Goal: Share content: Share content

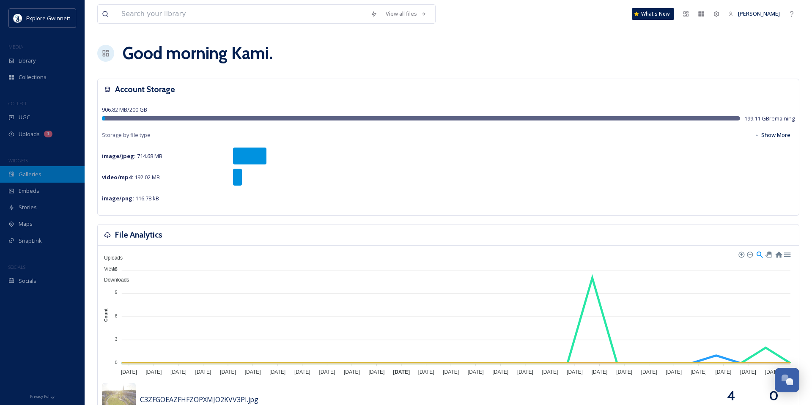
click at [32, 171] on span "Galleries" at bounding box center [30, 175] width 23 height 8
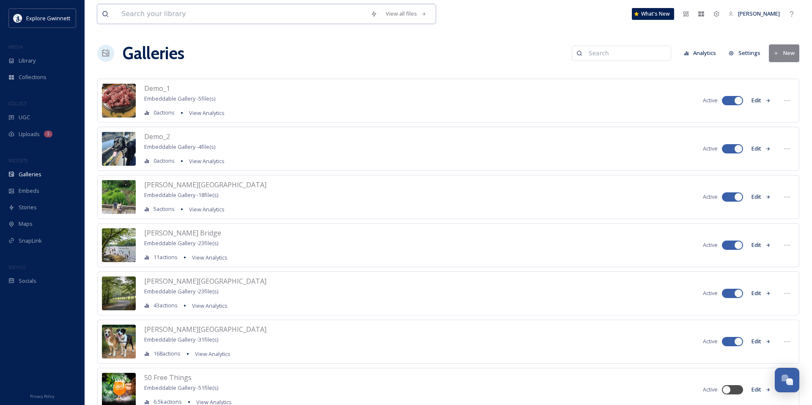
click at [195, 10] on input at bounding box center [241, 14] width 249 height 19
type input "beer"
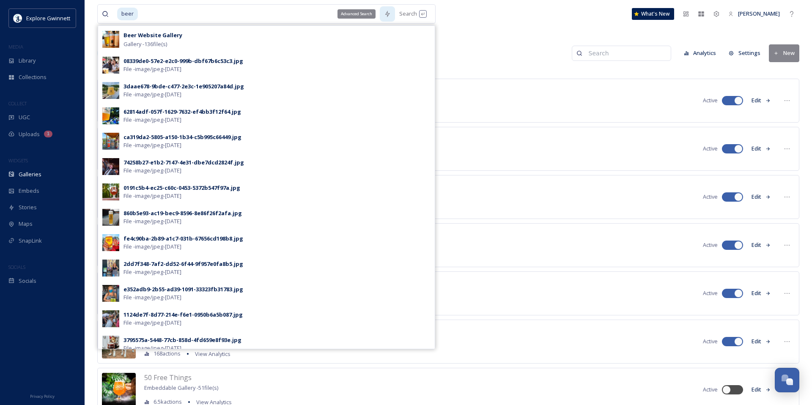
click at [341, 13] on div "Advanced Search" at bounding box center [357, 13] width 38 height 9
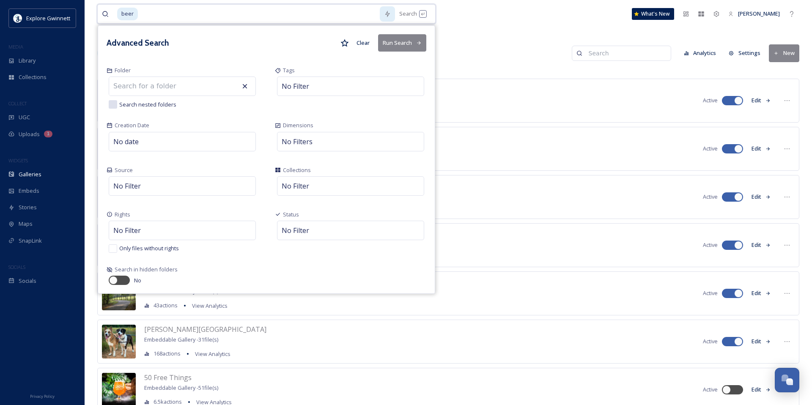
click at [312, 12] on input at bounding box center [259, 14] width 241 height 19
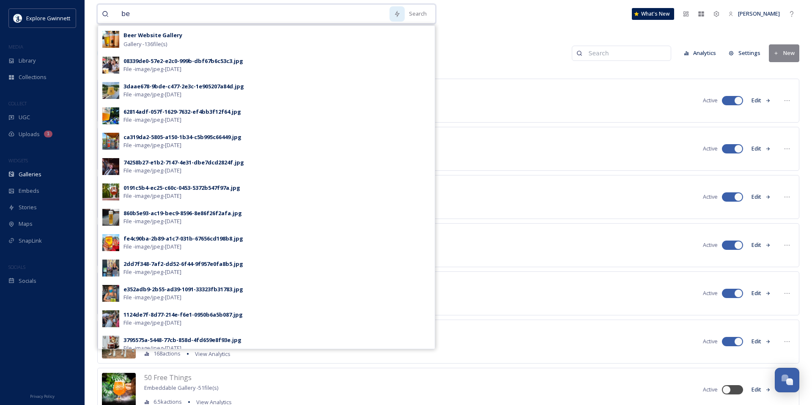
type input "b"
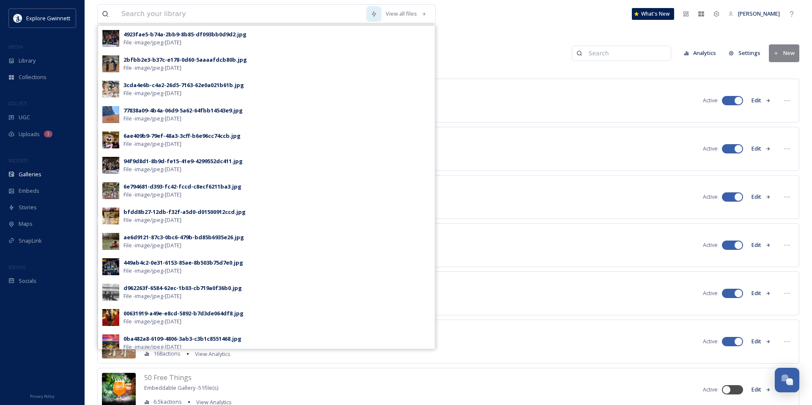
click at [463, 25] on div "View all files 4923fae5-b74a-2bb9-8b85-df093bb0d9d2.jpg File - image/jpeg - [DA…" at bounding box center [448, 14] width 702 height 28
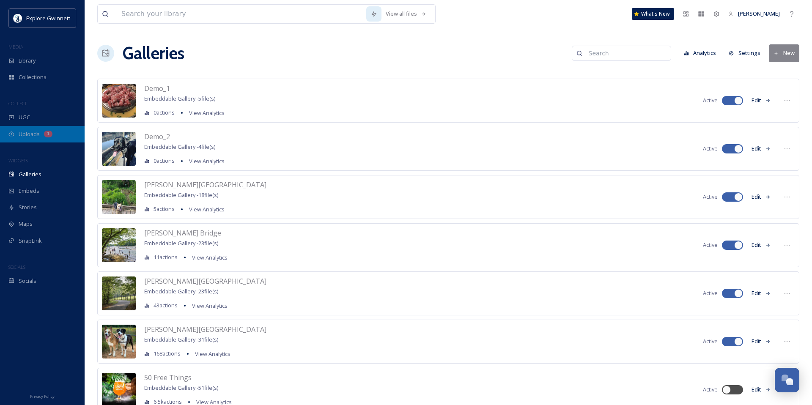
click at [28, 134] on span "Uploads" at bounding box center [29, 134] width 21 height 8
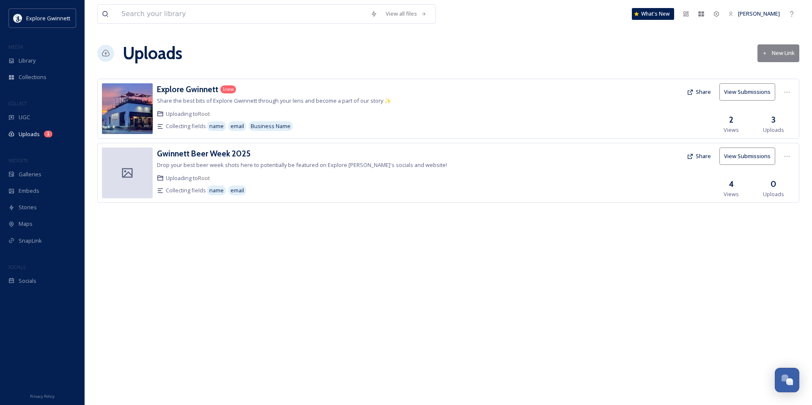
click at [781, 55] on button "New Link" at bounding box center [779, 52] width 42 height 17
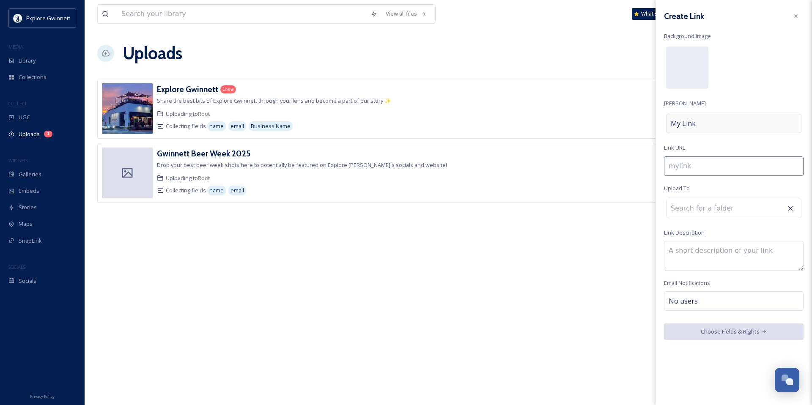
click at [724, 120] on div "My Link" at bounding box center [733, 123] width 135 height 19
type input "g"
type input "G"
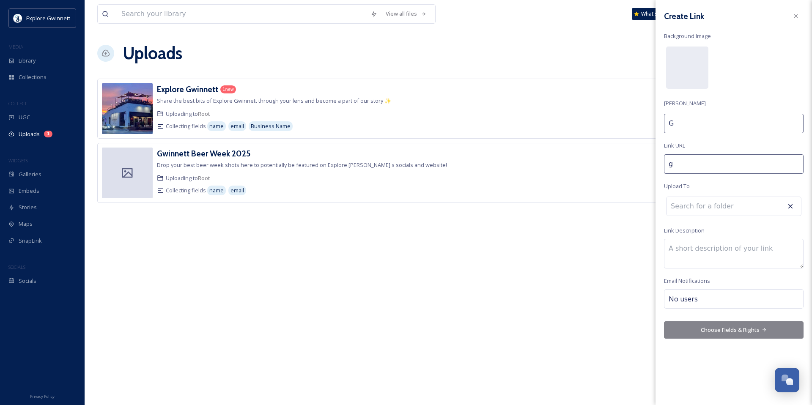
type input "gw"
type input "Gwi"
type input "[PERSON_NAME]"
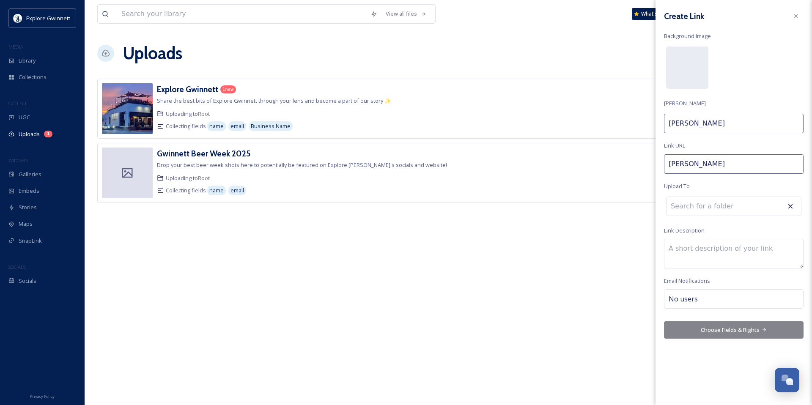
type input "[PERSON_NAME]"
type input "gwinne"
type input "Gwinne"
type input "gwinnet"
type input "Gwinnet"
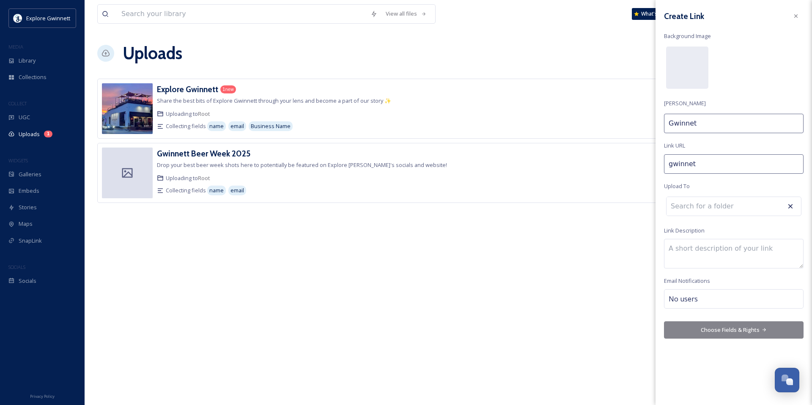
type input "gwinnett"
type input "Gwinnett"
type input "gwinnett-"
type input "Gwinnett"
type input "gwinnett-c"
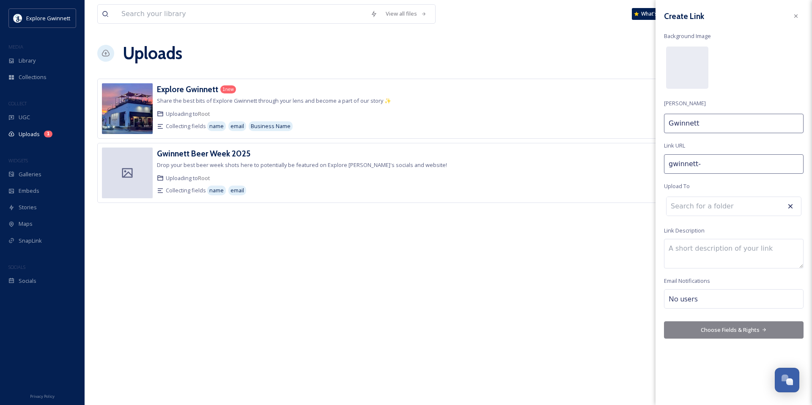
type input "Gwinnett C"
type input "gwinnett-cr"
type input "Gwinnett Cr"
type input "gwinnett-cra"
type input "Gwinnett Cra"
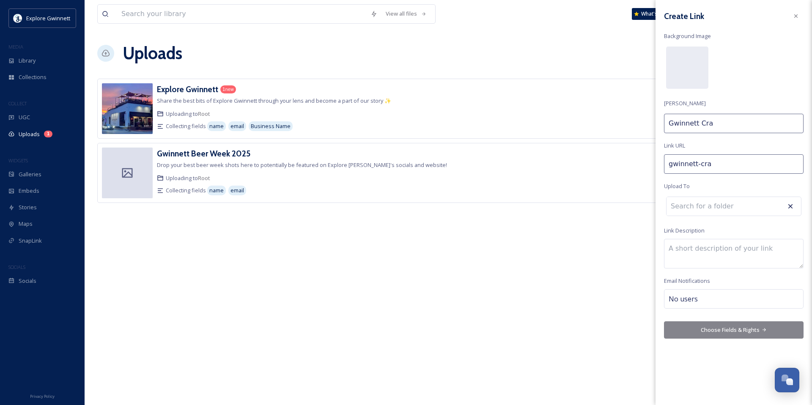
type input "gwinnett-craf"
type input "[PERSON_NAME]"
type input "gwinnett-craft"
type input "Gwinnett Craft"
type input "gwinnett-craft-"
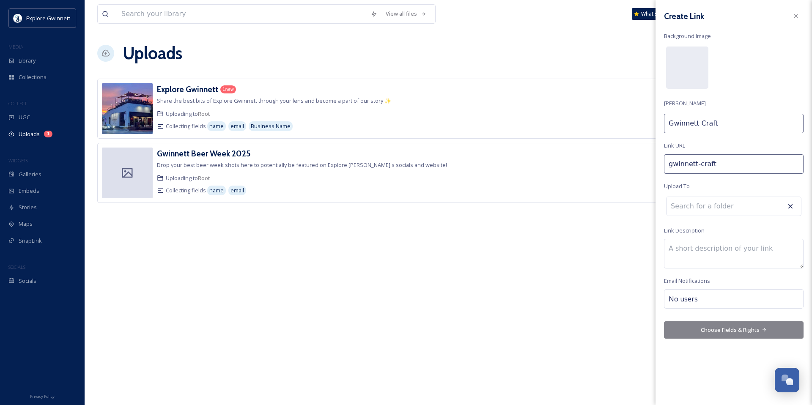
type input "Gwinnett Craft"
type input "gwinnett-craft-b"
type input "Gwinnett Craft B"
type input "gwinnett-craft-be"
type input "Gwinnett Craft Be"
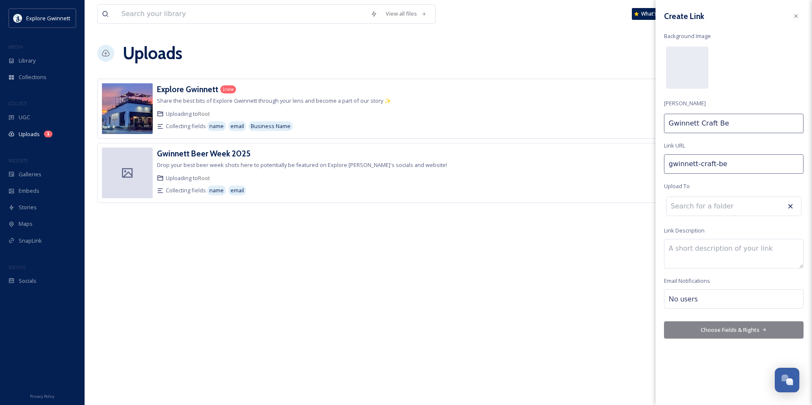
type input "gwinnett-craft-bee"
type input "Gwinnett Craft Bee"
type input "gwinnett-craft-beer"
type input "Gwinnett Craft Beer"
type input "gwinnett-craft-bee"
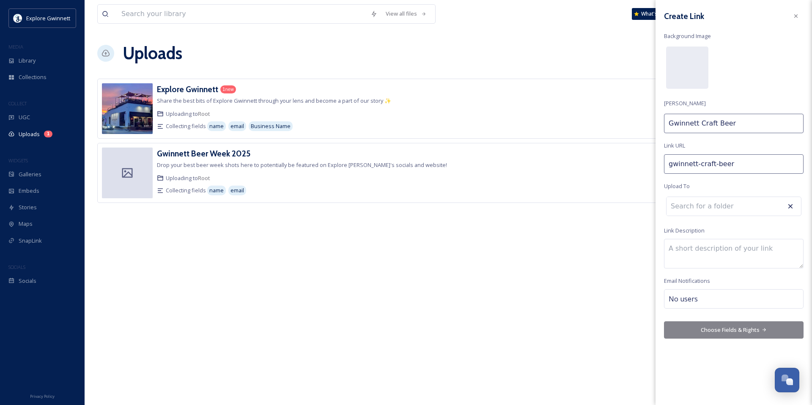
type input "Gwinnett Craft Bee"
type input "gwinnett-craft-be"
type input "Gwinnett Craft Be"
type input "gwinnett-craft-b"
type input "Gwinnett Craft B"
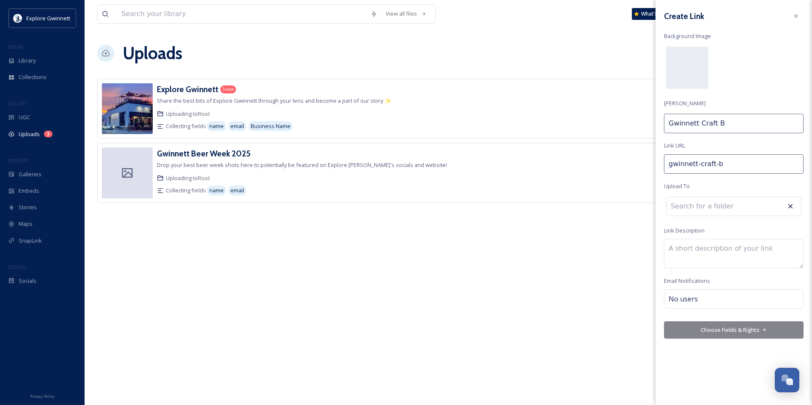
type input "gwinnett-craft-"
type input "Gwinnett Craft"
type input "gwinnett-craft"
type input "Gwinnett Craft"
type input "gwinnett-craf"
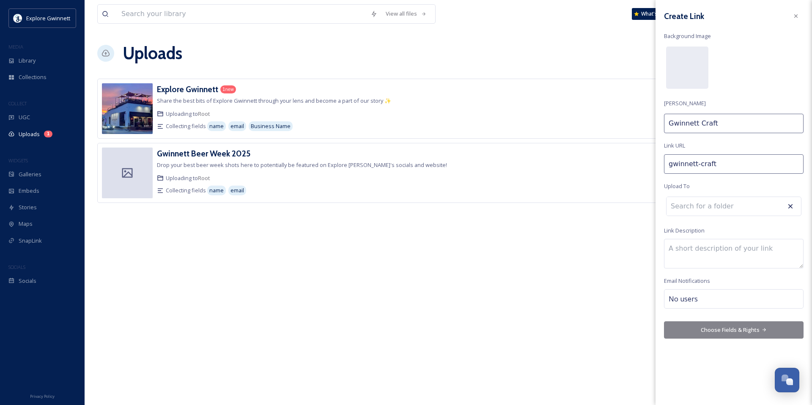
type input "[PERSON_NAME]"
type input "gwinnett-cra"
type input "Gwinnett Cra"
type input "gwinnett-cr"
type input "Gwinnett Cr"
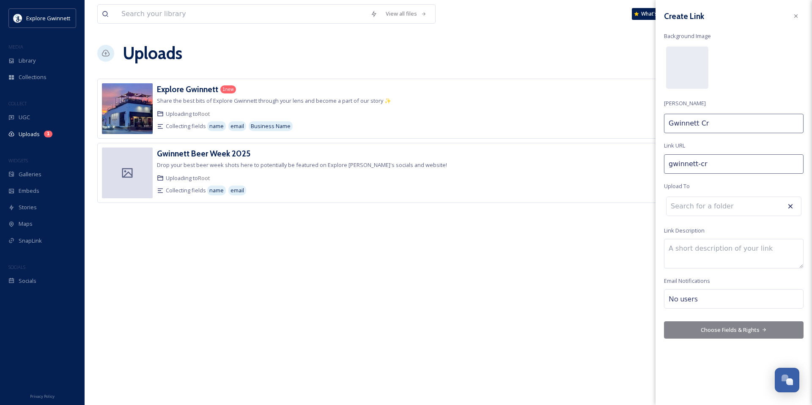
type input "gwinnett-c"
type input "Gwinnett C"
type input "gwinnett-"
type input "Gwinnett"
type input "gwinnett"
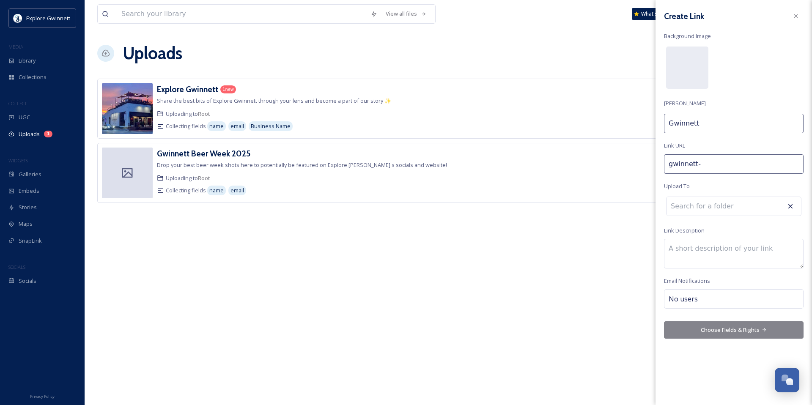
type input "Gwinnett"
type input "gwinnet"
type input "Gwinnet"
type input "gwinne"
type input "Gwinne"
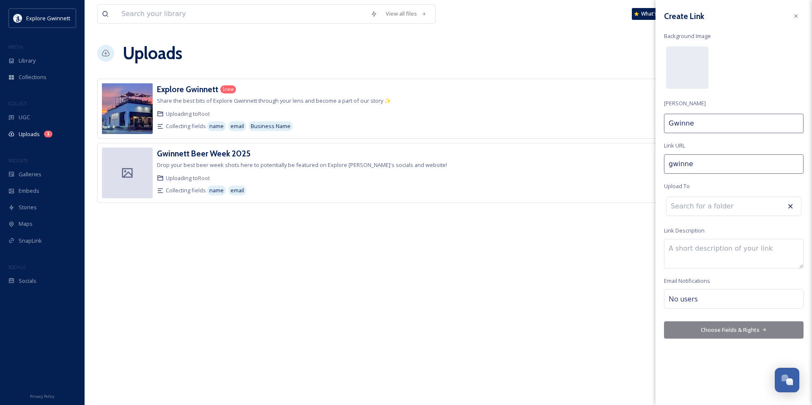
type input "[PERSON_NAME]"
type input "gwi"
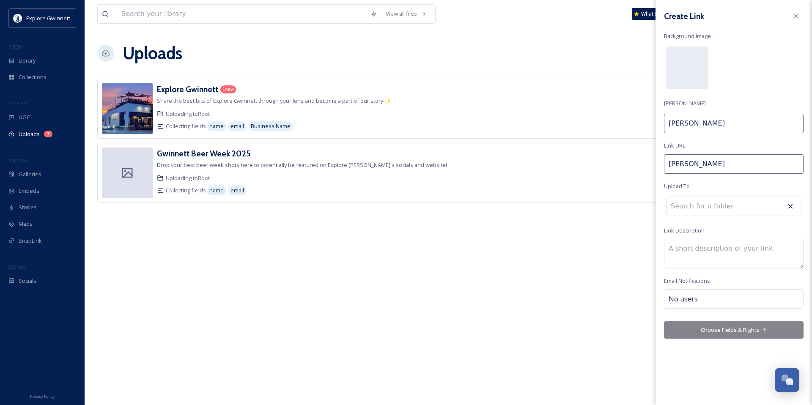
type input "Gwi"
type input "gw"
type input "Gw"
type input "g"
type input "G"
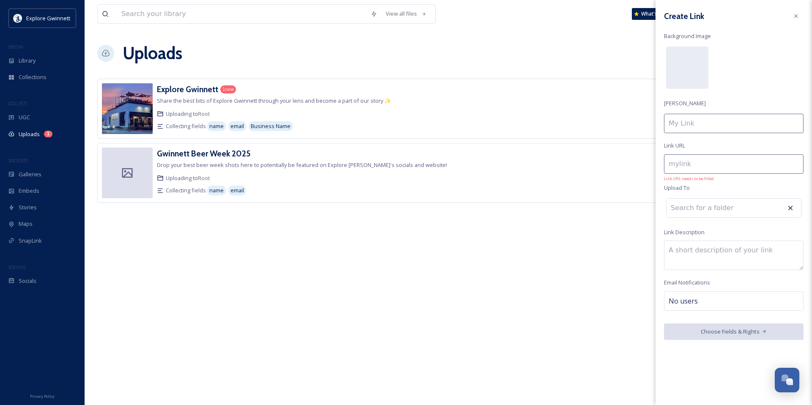
type input "s"
type input "S"
type input "si"
type input "Si"
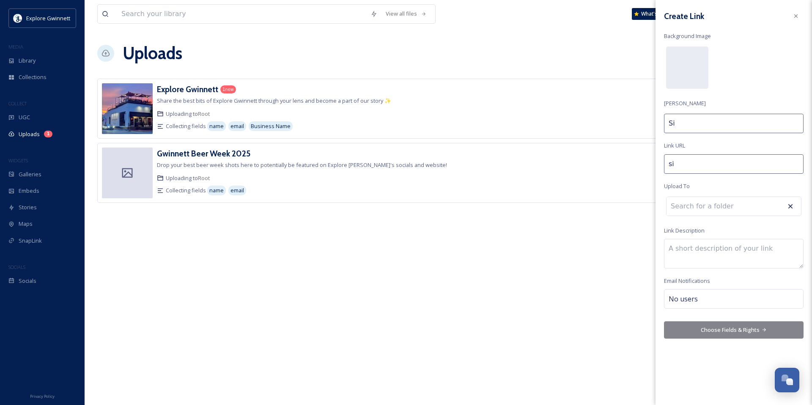
type input "sip"
type input "Sip"
type input "sipp"
type input "Sipp"
type input "sippi"
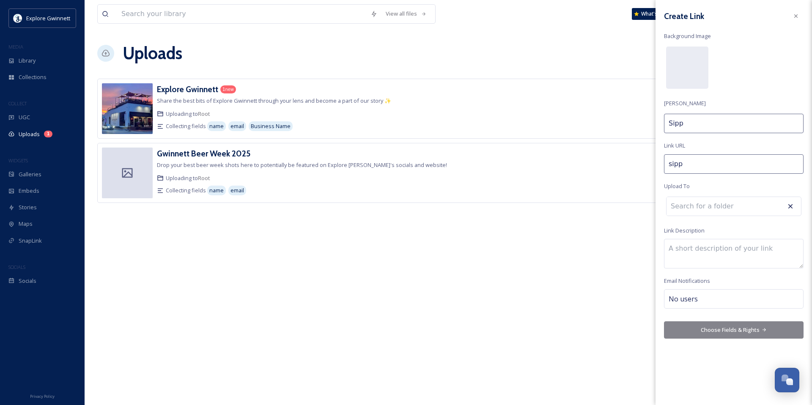
type input "Sippi"
type input "sippin"
type input "[PERSON_NAME]'"
type input "sippin-"
type input "[PERSON_NAME]'"
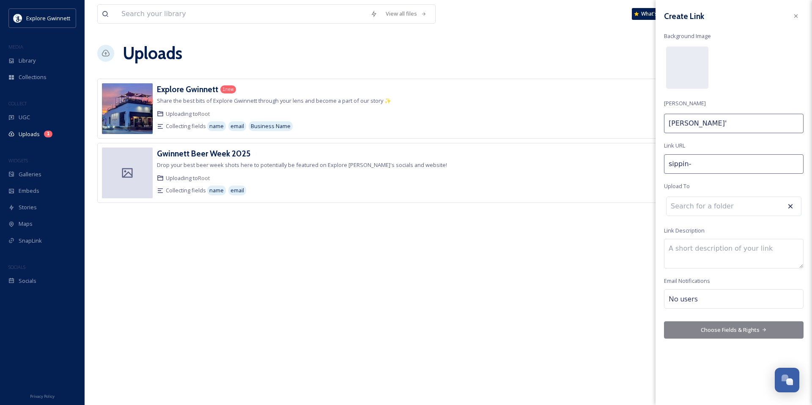
type input "sippin-i"
type input "[PERSON_NAME]' I"
type input "sippin-in"
type input "[PERSON_NAME]' In"
type input "sippin-in-"
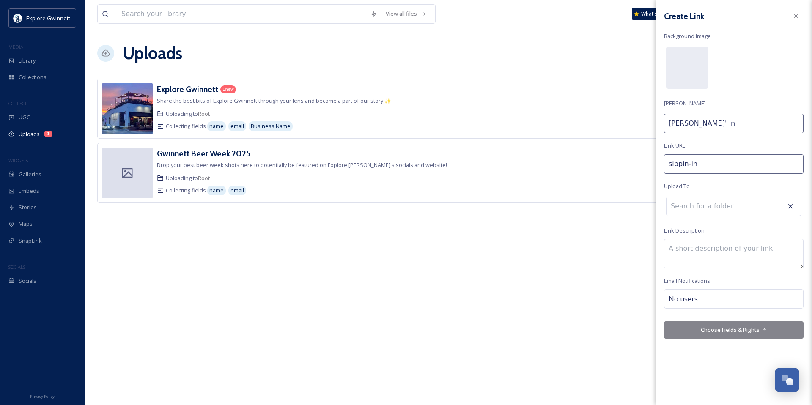
type input "[PERSON_NAME]' In"
type input "sippin-in-t"
type input "[PERSON_NAME]' In T"
type input "sippin-in-th"
type input "[PERSON_NAME]' In Th"
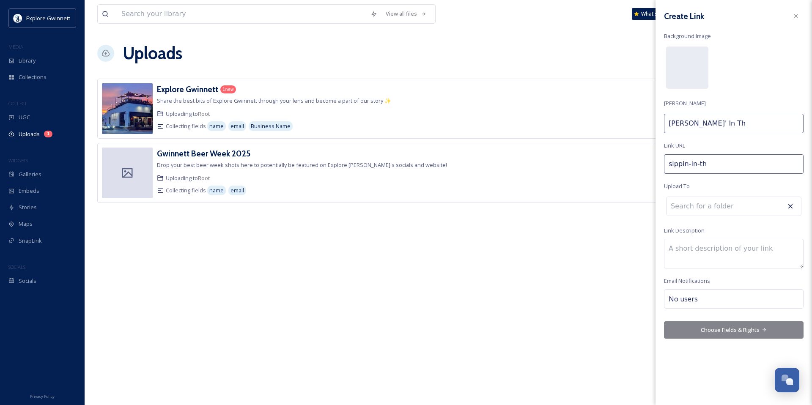
type input "sippin-in-the"
type input "[PERSON_NAME]' In The"
type input "sippin-in-the-"
type input "[PERSON_NAME]' In The"
type input "sippin-in-the-s"
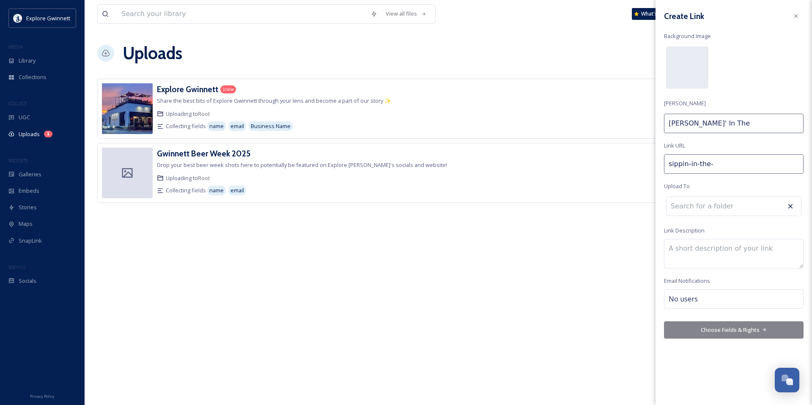
type input "[PERSON_NAME]' In The S"
type input "sippin-in-the-su"
type input "[PERSON_NAME]' In The Su"
type input "sippin-in-the-sub"
type input "[PERSON_NAME]' In The Sub"
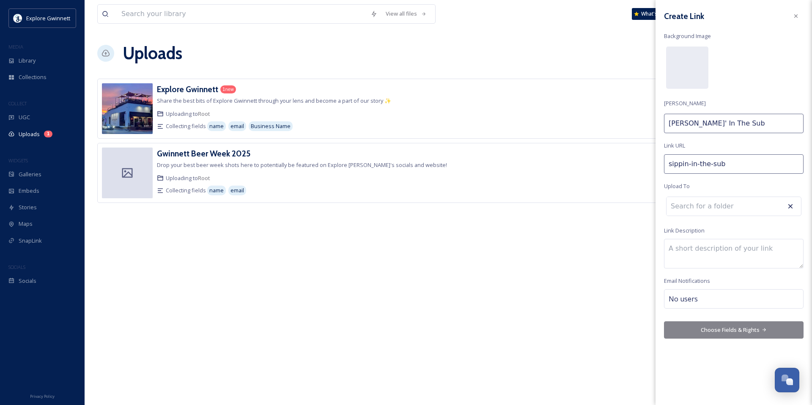
type input "sippin-in-the-subu"
type input "[PERSON_NAME]' In The Subu"
type input "sippin-in-the-subur"
type input "[PERSON_NAME]' In The Subur"
type input "sippin-in-the-suburb"
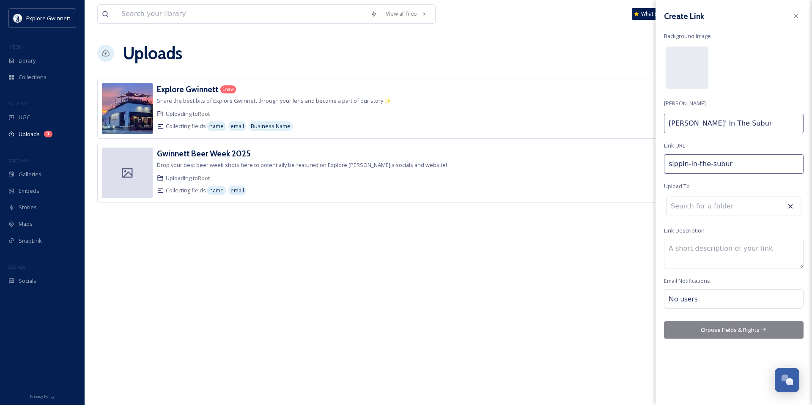
type input "[PERSON_NAME]' In The Suburb"
type input "sippin-in-the-suburbs"
type input "[PERSON_NAME]' In The Suburbs"
click at [743, 205] on input at bounding box center [713, 208] width 93 height 19
type input "beer"
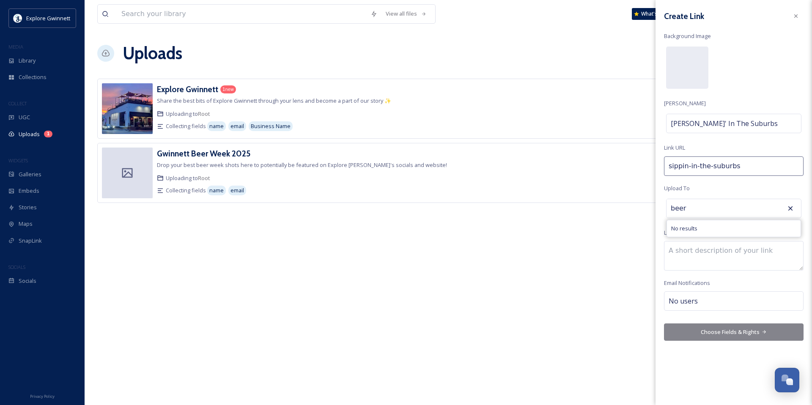
click at [740, 209] on input "beer" at bounding box center [713, 208] width 93 height 19
click at [718, 252] on textarea at bounding box center [734, 256] width 140 height 30
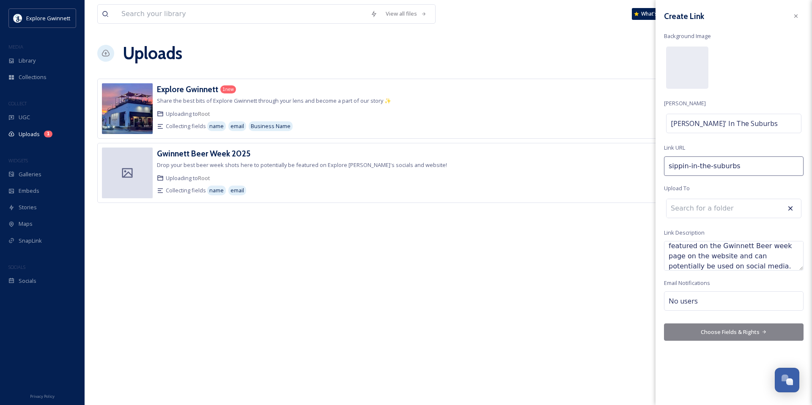
type textarea "Drop a photo of your best Gwinnett Beer photos! These pictures will be featured…"
click at [709, 298] on div "No users" at bounding box center [734, 301] width 140 height 19
click at [704, 300] on input at bounding box center [711, 301] width 85 height 10
type input "kami"
click at [707, 319] on div "[PERSON_NAME]" at bounding box center [734, 321] width 138 height 17
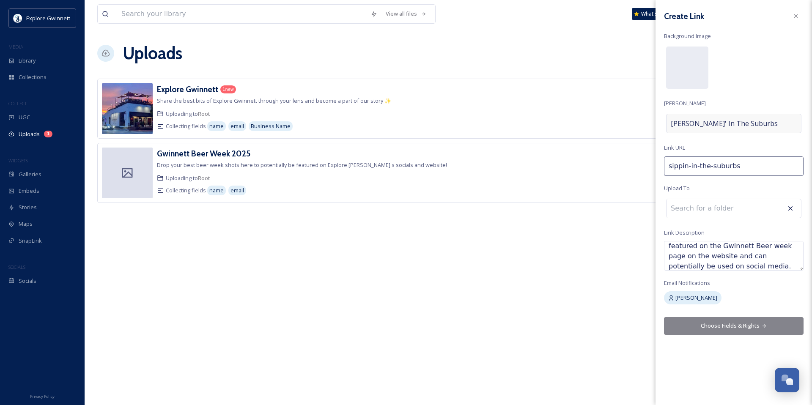
click at [756, 122] on div "[PERSON_NAME]' In The Suburbs" at bounding box center [733, 123] width 135 height 19
click at [747, 124] on input "[PERSON_NAME]' In The Suburbs" at bounding box center [734, 123] width 140 height 19
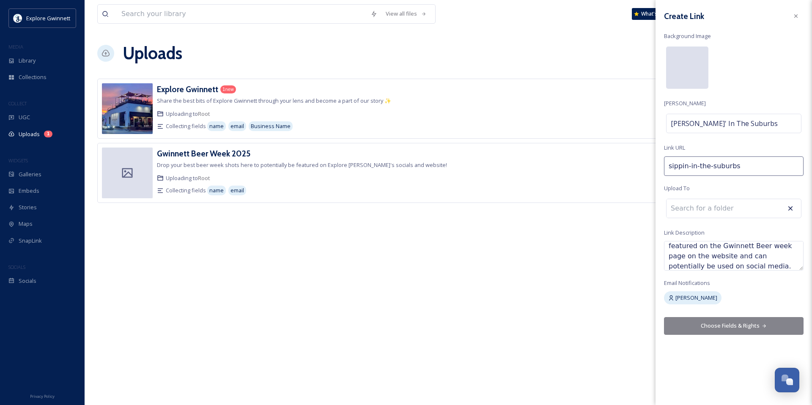
click at [686, 69] on div at bounding box center [687, 68] width 42 height 42
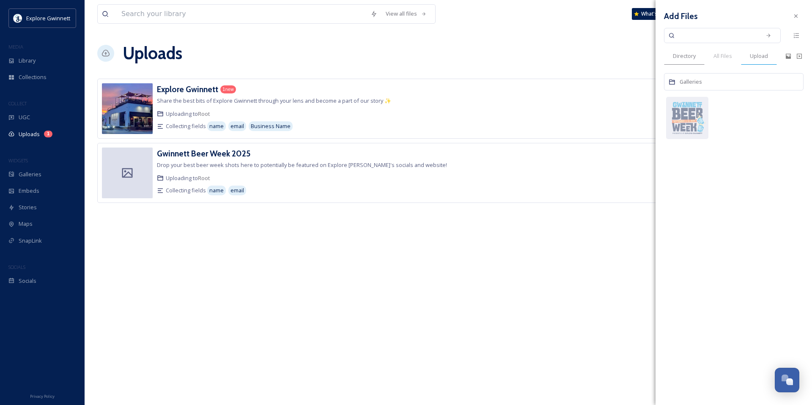
click at [763, 53] on span "Upload" at bounding box center [759, 56] width 18 height 8
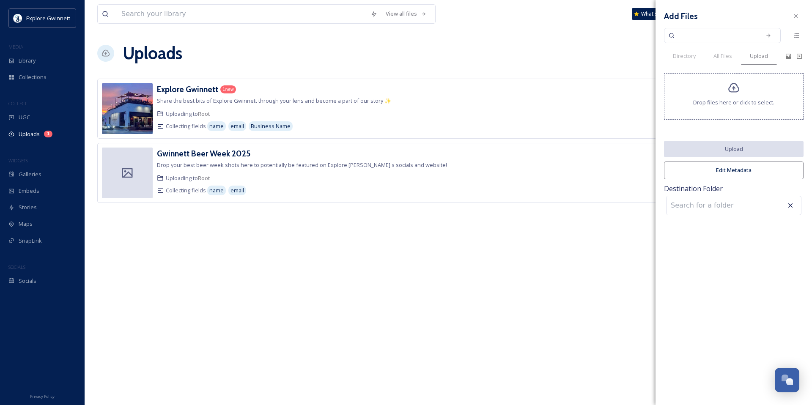
click at [734, 89] on icon at bounding box center [734, 88] width 11 height 10
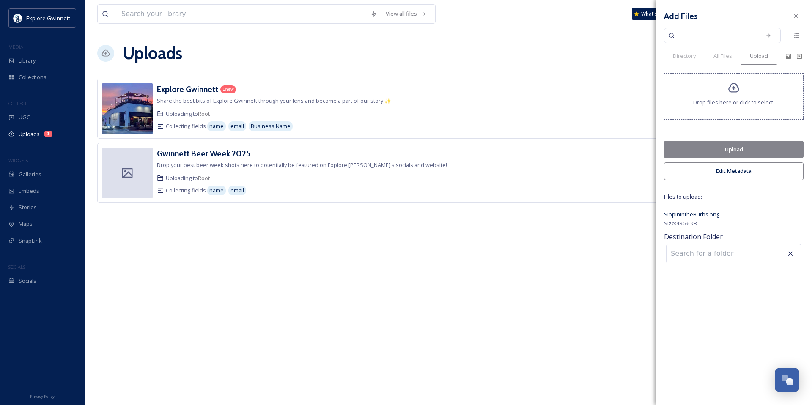
click at [741, 91] on div "Drop files here or click to select." at bounding box center [734, 96] width 140 height 47
click at [727, 257] on input at bounding box center [713, 254] width 93 height 19
type input "beer"
click at [791, 252] on icon at bounding box center [791, 254] width 5 height 5
click at [792, 253] on icon at bounding box center [791, 254] width 8 height 8
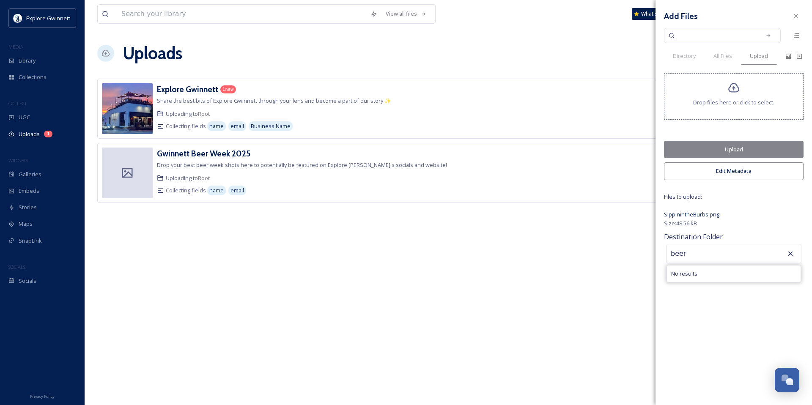
click at [768, 276] on div "No results" at bounding box center [734, 274] width 134 height 17
drag, startPoint x: 730, startPoint y: 275, endPoint x: 724, endPoint y: 250, distance: 25.7
click at [730, 274] on div "No results" at bounding box center [734, 274] width 134 height 17
click at [724, 250] on input "beer" at bounding box center [713, 254] width 93 height 19
click at [720, 252] on input "beer" at bounding box center [713, 254] width 93 height 19
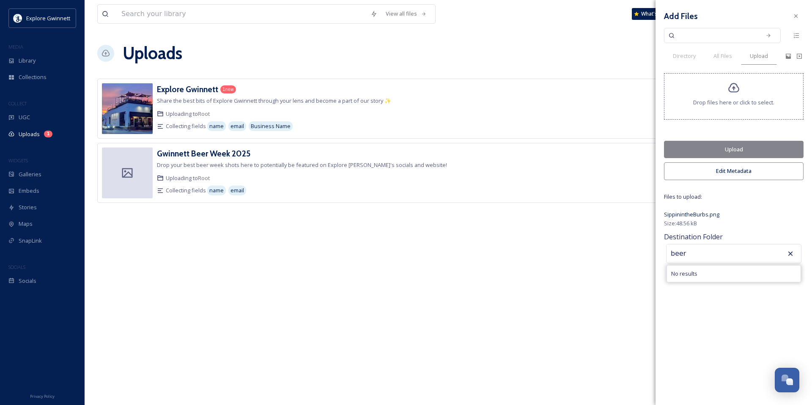
click at [720, 252] on input "beer" at bounding box center [713, 254] width 93 height 19
click at [746, 295] on div "Add Files Directory All Files Upload Drop files here or click to select. Upload…" at bounding box center [734, 202] width 157 height 405
click at [777, 304] on div "Add Files Directory All Files Upload Drop files here or click to select. Upload…" at bounding box center [734, 202] width 157 height 405
click at [744, 228] on div "Add Files Directory All Files Upload Drop files here or click to select. Upload…" at bounding box center [734, 137] width 157 height 274
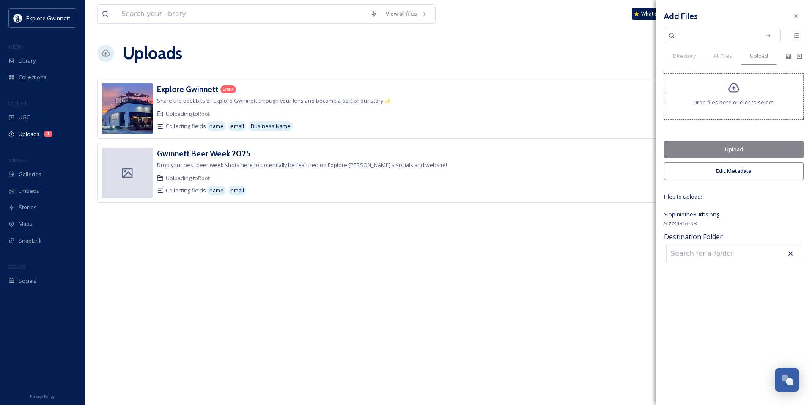
click at [740, 217] on div "SippinintheBurbs.png" at bounding box center [734, 214] width 140 height 10
click at [796, 15] on icon at bounding box center [796, 16] width 7 height 7
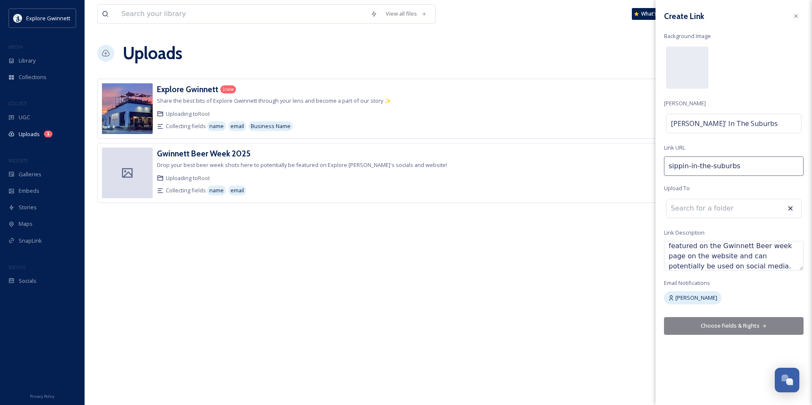
click at [751, 325] on button "Choose Fields & Rights" at bounding box center [734, 325] width 140 height 17
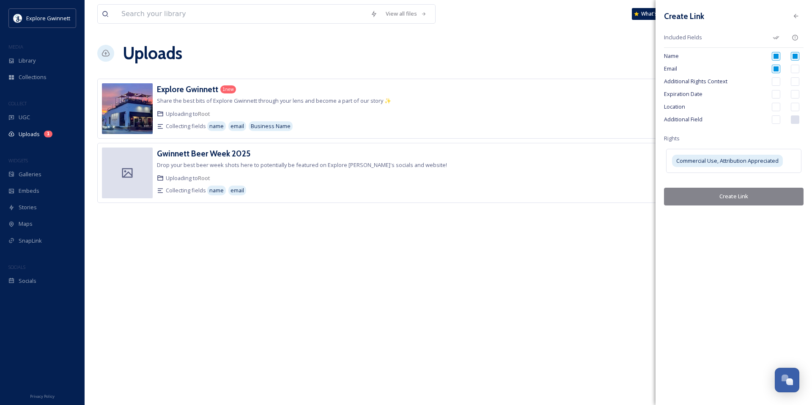
click at [778, 107] on input "checkbox" at bounding box center [776, 107] width 8 height 8
checkbox input "true"
click at [750, 198] on button "Create Link" at bounding box center [734, 196] width 140 height 17
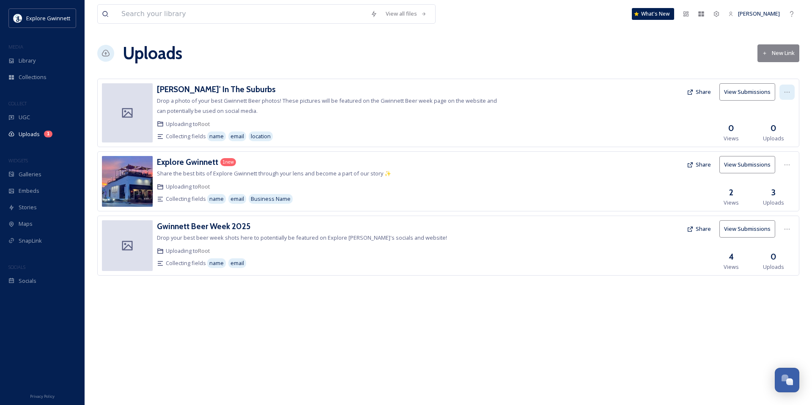
click at [790, 90] on icon at bounding box center [787, 92] width 7 height 7
drag, startPoint x: 649, startPoint y: 97, endPoint x: 638, endPoint y: 97, distance: 11.0
click at [647, 97] on div at bounding box center [593, 112] width 179 height 59
click at [700, 89] on button "Share" at bounding box center [699, 92] width 33 height 17
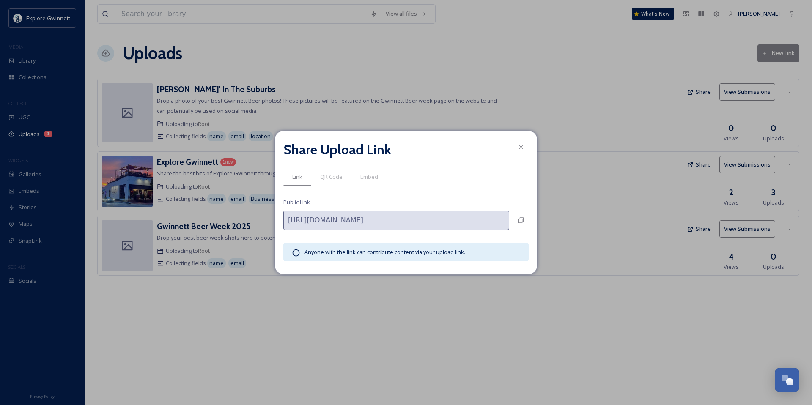
click at [372, 176] on span "Embed" at bounding box center [369, 177] width 18 height 8
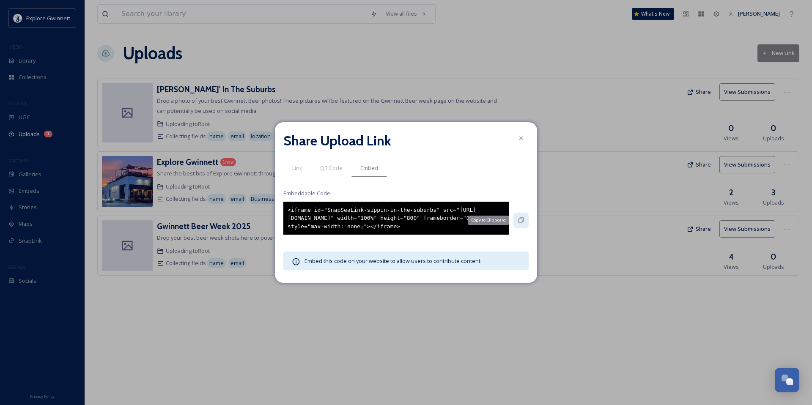
click at [521, 224] on div "Copy to Clipboard" at bounding box center [521, 220] width 15 height 15
click at [520, 135] on icon at bounding box center [521, 138] width 7 height 7
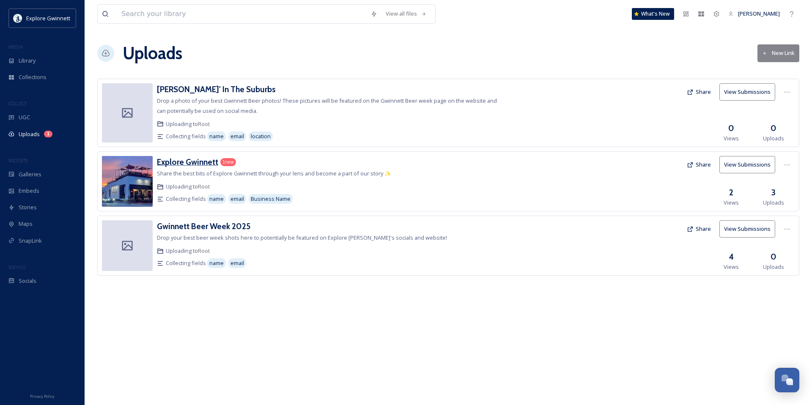
click at [204, 165] on h3 "Explore Gwinnett" at bounding box center [187, 162] width 61 height 10
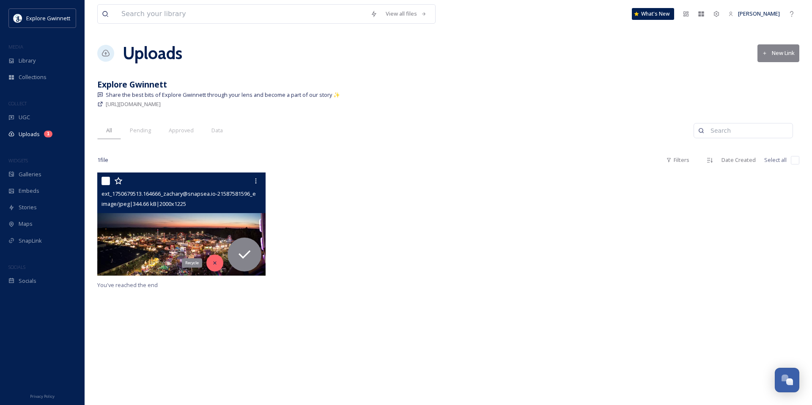
click at [212, 265] on icon at bounding box center [215, 263] width 6 height 6
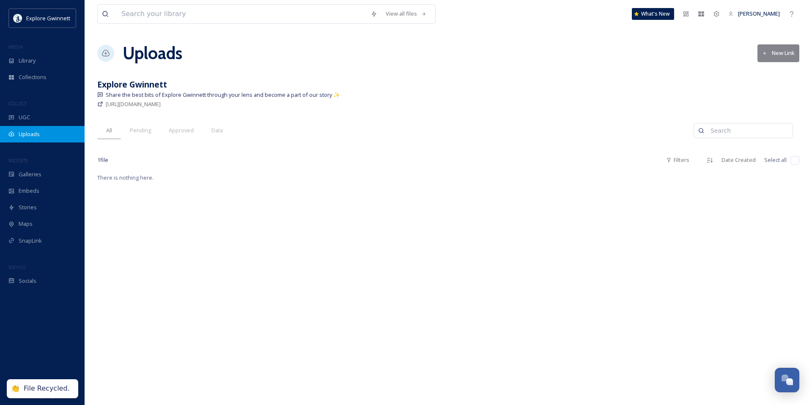
click at [43, 132] on div "Uploads" at bounding box center [42, 134] width 85 height 17
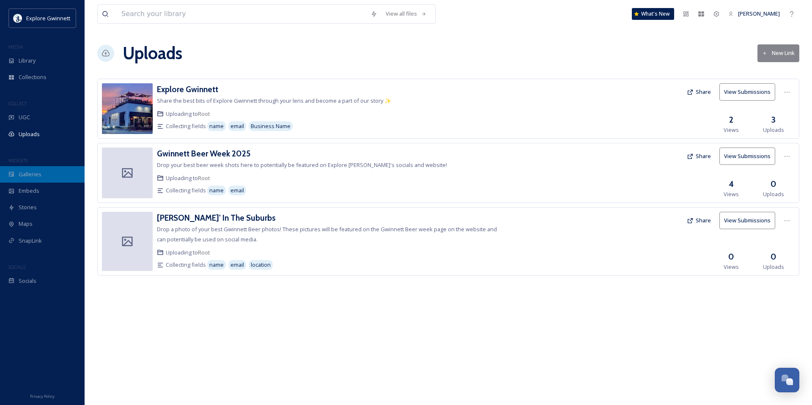
click at [34, 178] on span "Galleries" at bounding box center [30, 175] width 23 height 8
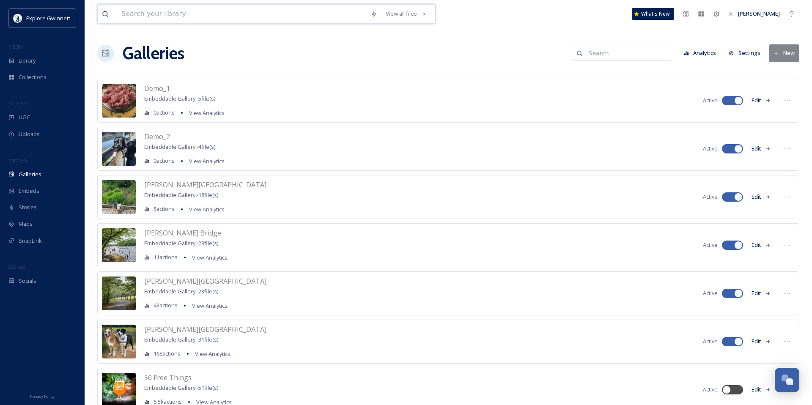
click at [181, 14] on input at bounding box center [241, 14] width 249 height 19
type input "beer"
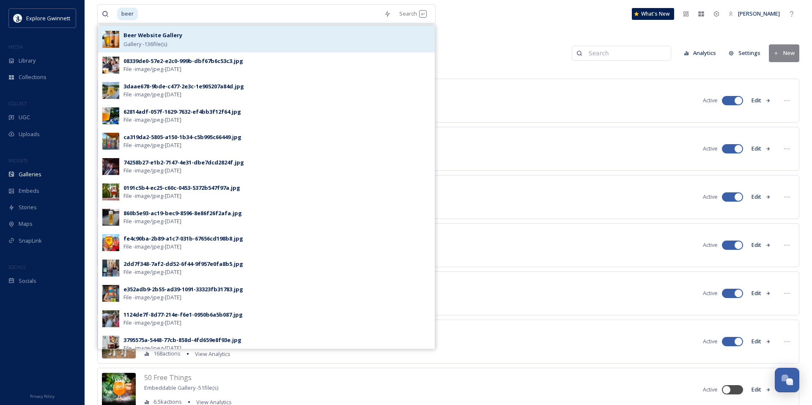
click at [181, 36] on div "Beer Website Gallery Gallery - 136 file(s)" at bounding box center [277, 39] width 307 height 18
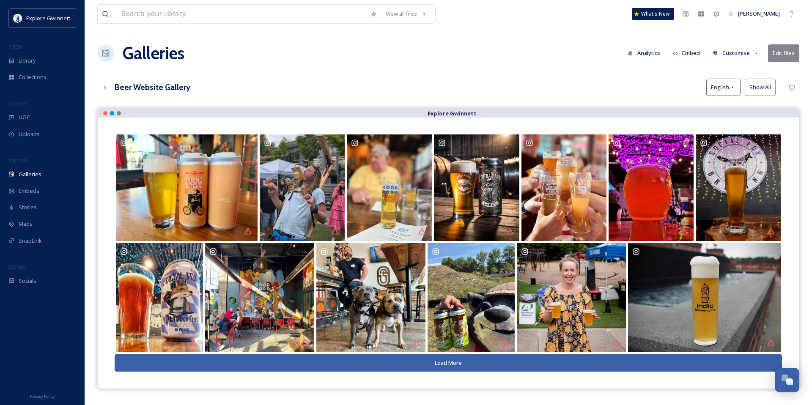
click at [757, 53] on icon at bounding box center [757, 54] width 6 height 6
click at [787, 51] on button "Edit files" at bounding box center [783, 52] width 31 height 17
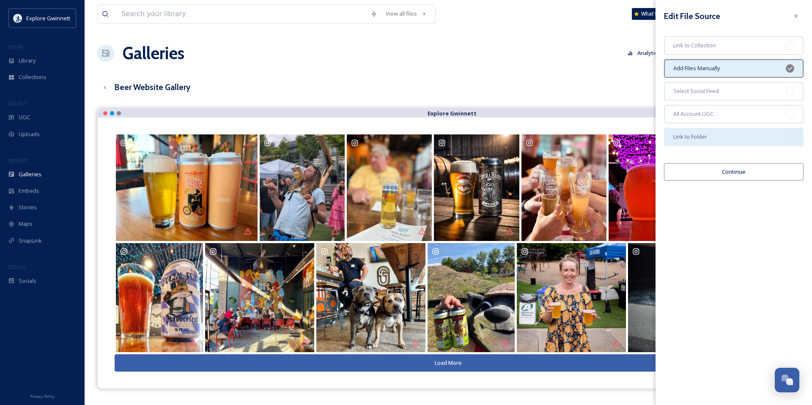
click at [791, 135] on div at bounding box center [790, 137] width 8 height 8
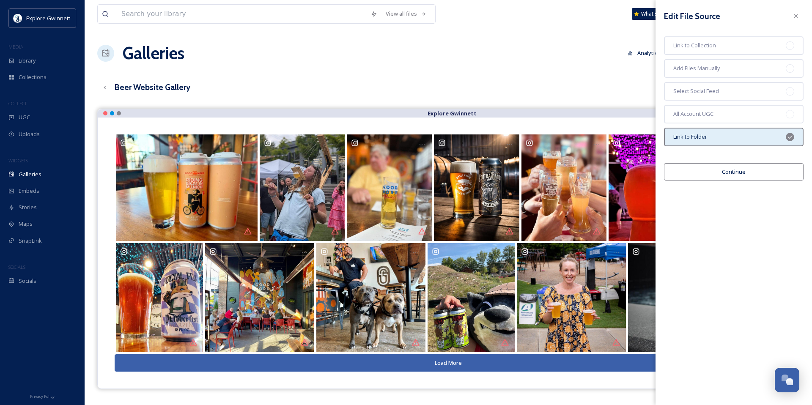
click at [748, 171] on button "Continue" at bounding box center [734, 171] width 140 height 17
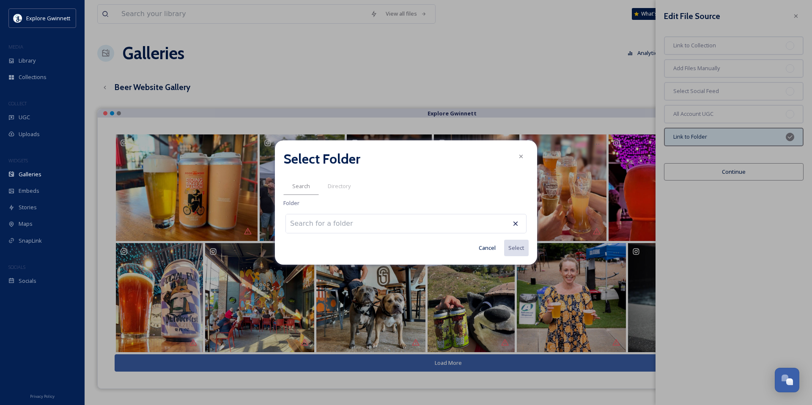
type input "b"
type input "s"
click at [525, 155] on div at bounding box center [521, 156] width 15 height 15
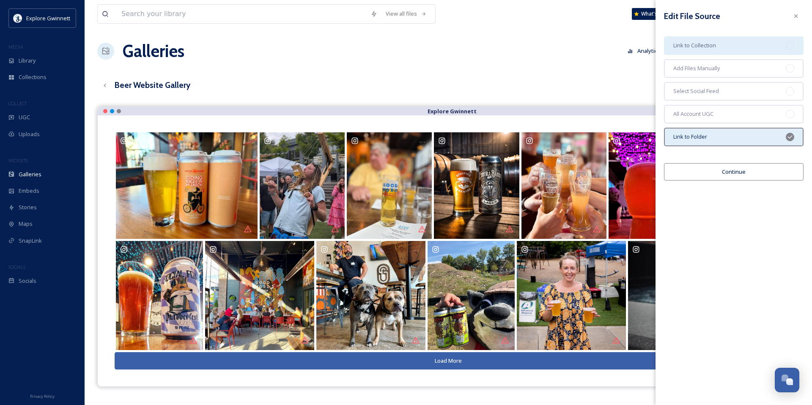
scroll to position [3, 0]
click at [751, 47] on div "Link to Collection" at bounding box center [734, 45] width 140 height 19
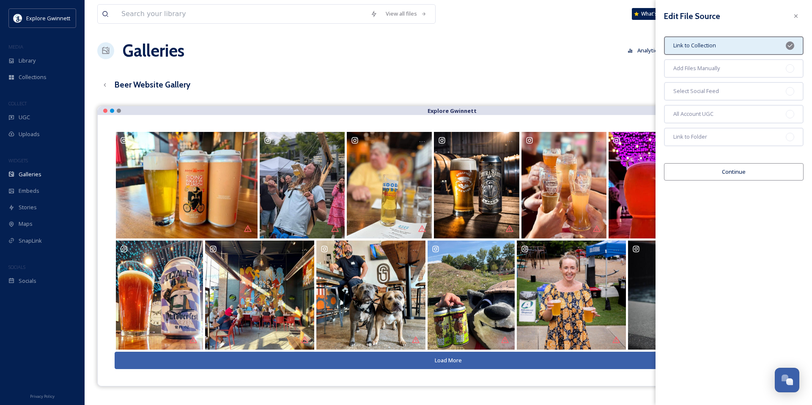
scroll to position [0, 0]
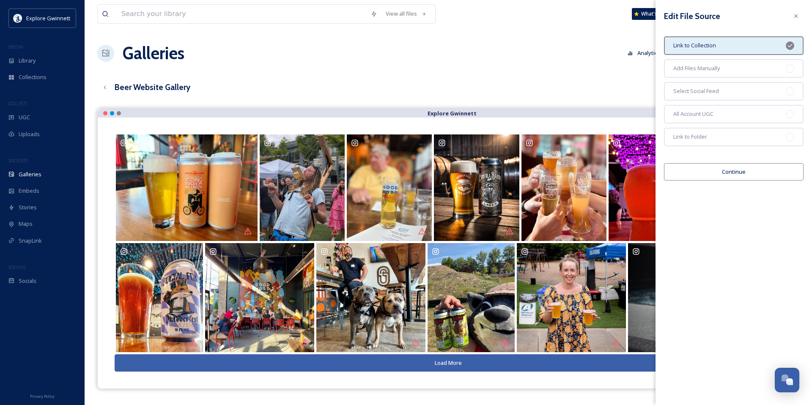
click at [743, 172] on button "Continue" at bounding box center [734, 171] width 140 height 17
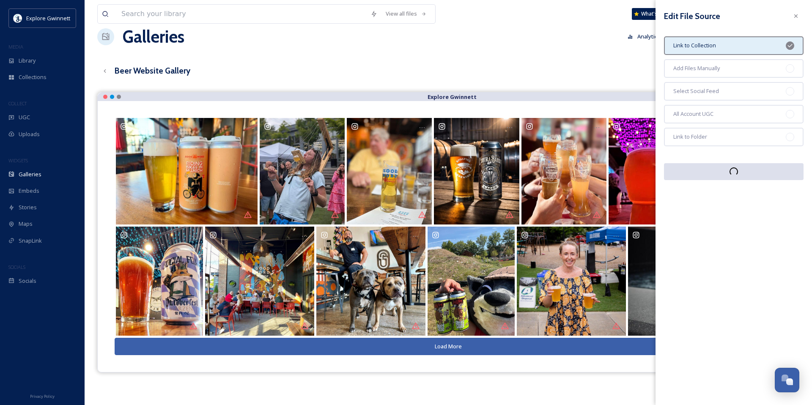
scroll to position [22, 0]
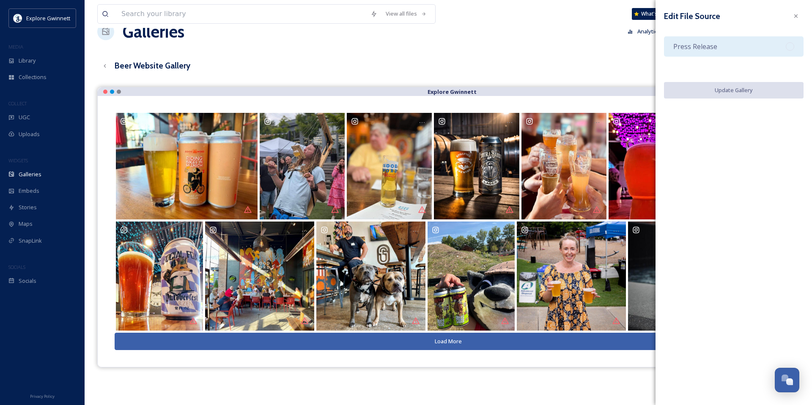
click at [765, 43] on div "Press Release" at bounding box center [734, 46] width 140 height 20
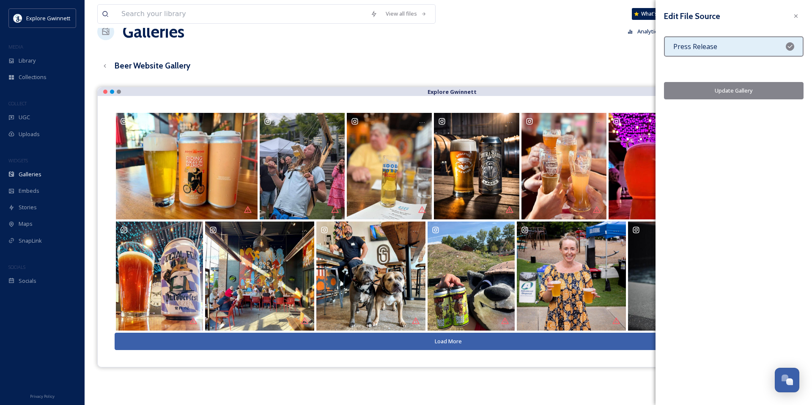
click at [780, 48] on div "Press Release" at bounding box center [734, 46] width 140 height 20
click at [794, 47] on div at bounding box center [790, 46] width 8 height 8
click at [794, 16] on icon at bounding box center [796, 16] width 7 height 7
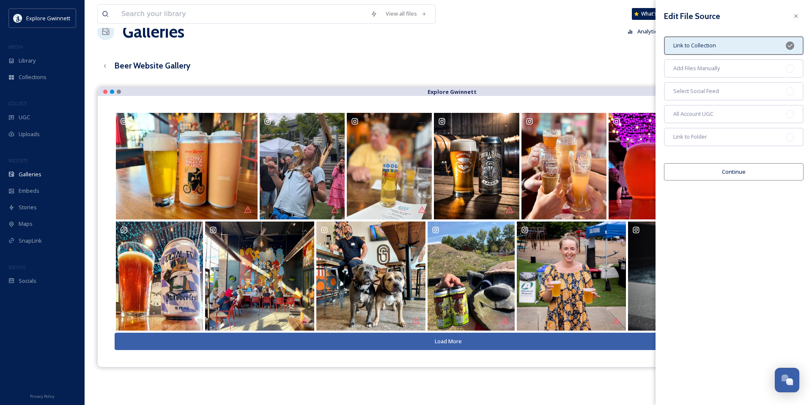
click at [734, 173] on button "Continue" at bounding box center [734, 171] width 140 height 17
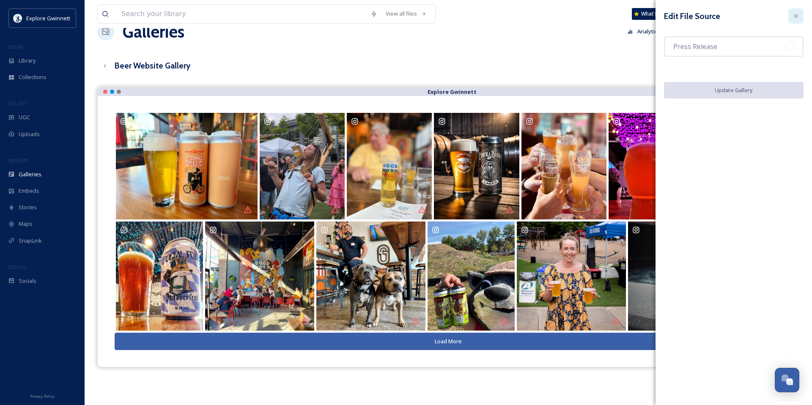
click at [792, 15] on div at bounding box center [796, 15] width 15 height 15
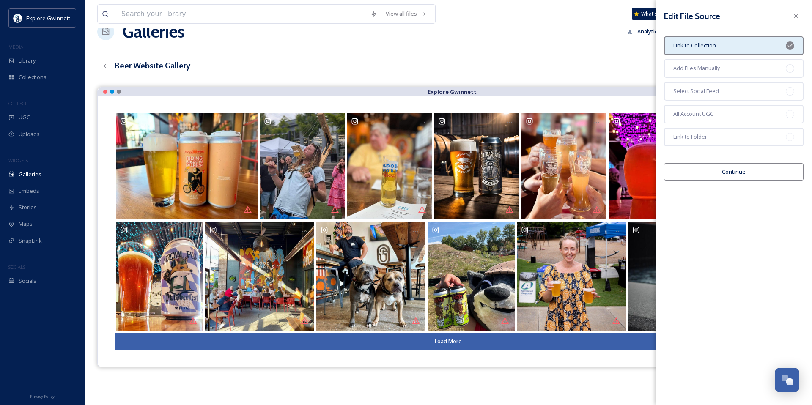
click at [792, 15] on div at bounding box center [796, 15] width 15 height 15
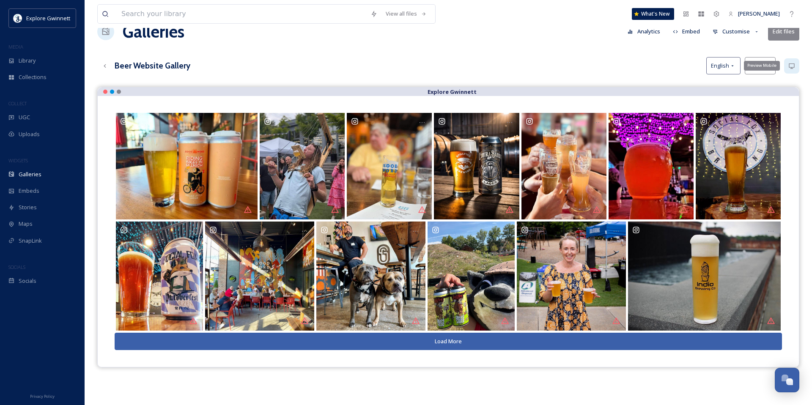
scroll to position [0, 0]
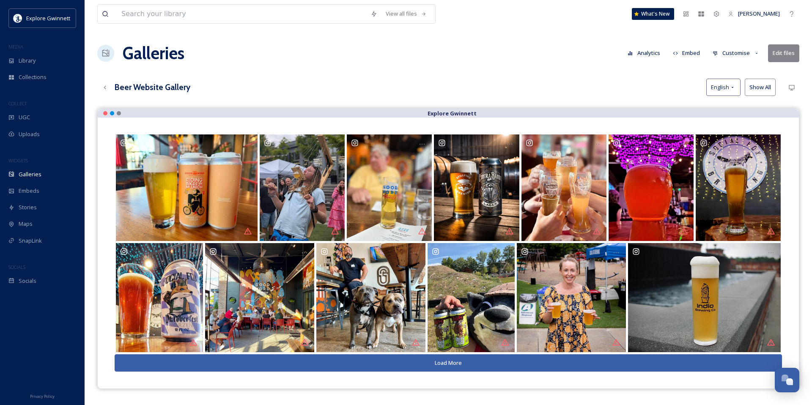
click at [749, 53] on button "Customise" at bounding box center [736, 53] width 55 height 17
click at [664, 53] on button "Analytics" at bounding box center [644, 53] width 41 height 17
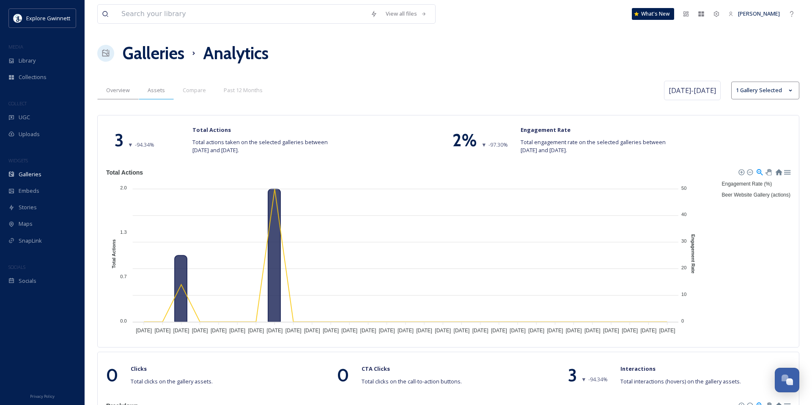
click at [158, 92] on span "Assets" at bounding box center [156, 90] width 17 height 8
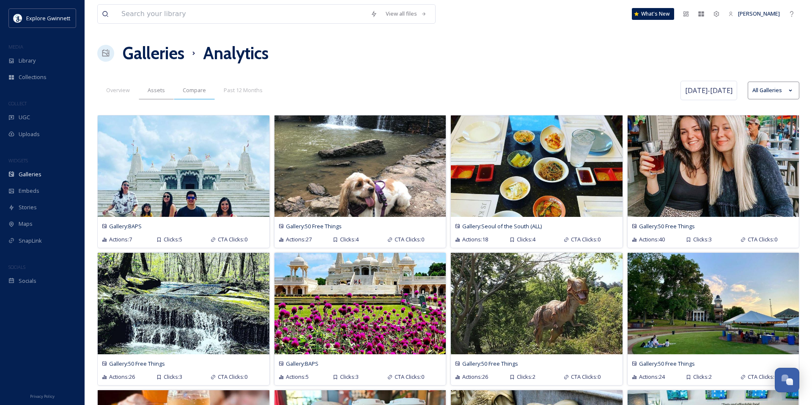
click at [202, 91] on span "Compare" at bounding box center [194, 90] width 23 height 8
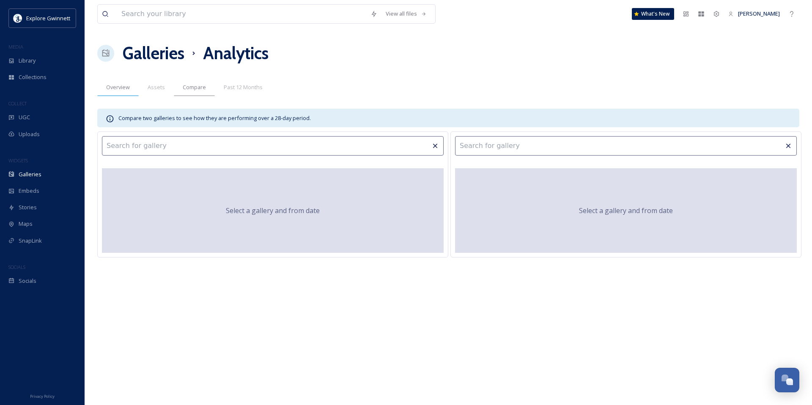
click at [124, 90] on span "Overview" at bounding box center [118, 87] width 24 height 8
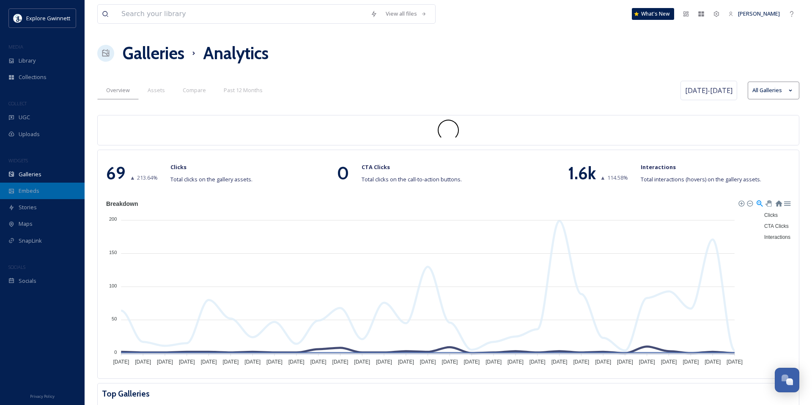
click at [31, 192] on span "Embeds" at bounding box center [29, 191] width 21 height 8
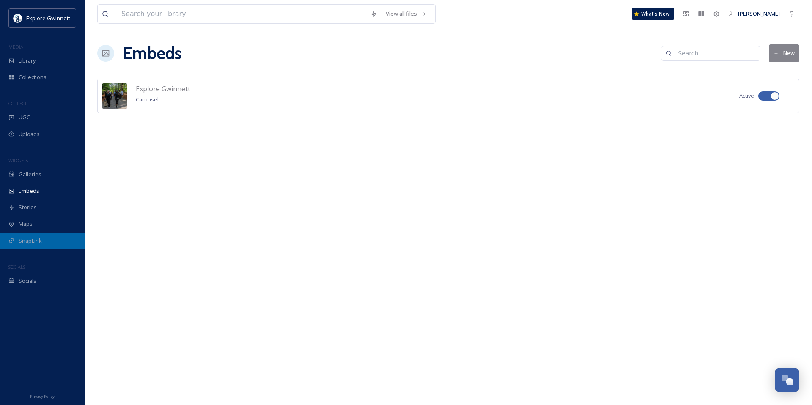
click at [33, 241] on span "SnapLink" at bounding box center [30, 241] width 23 height 8
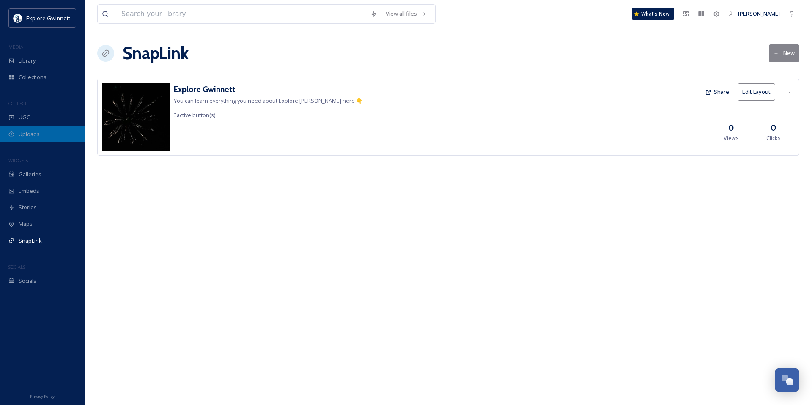
click at [42, 134] on div "Uploads" at bounding box center [42, 134] width 85 height 17
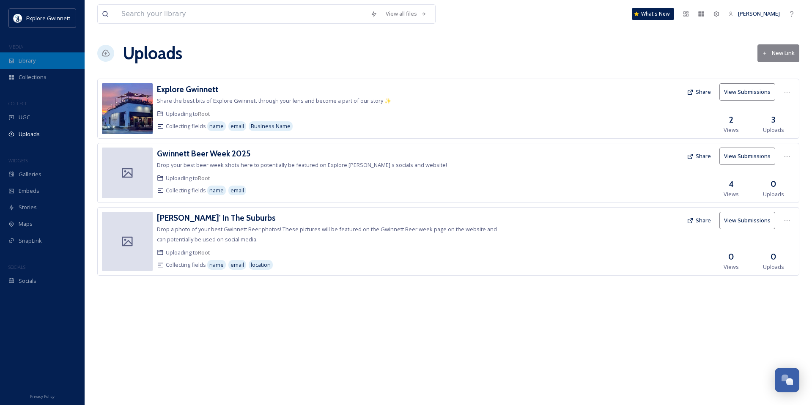
click at [36, 62] on div "Library" at bounding box center [42, 60] width 85 height 17
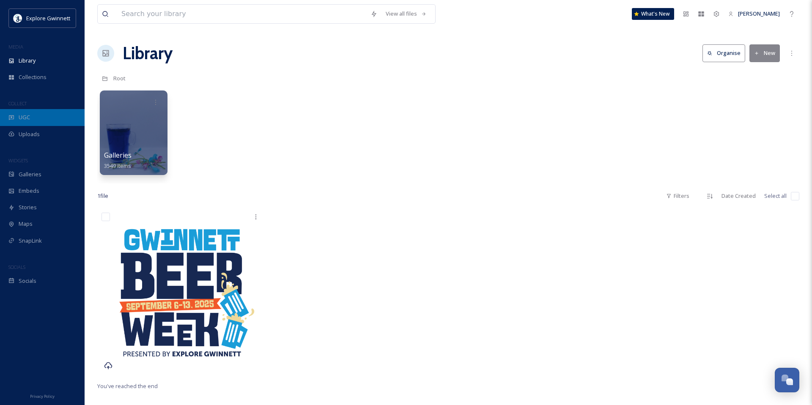
click at [28, 116] on span "UGC" at bounding box center [24, 117] width 11 height 8
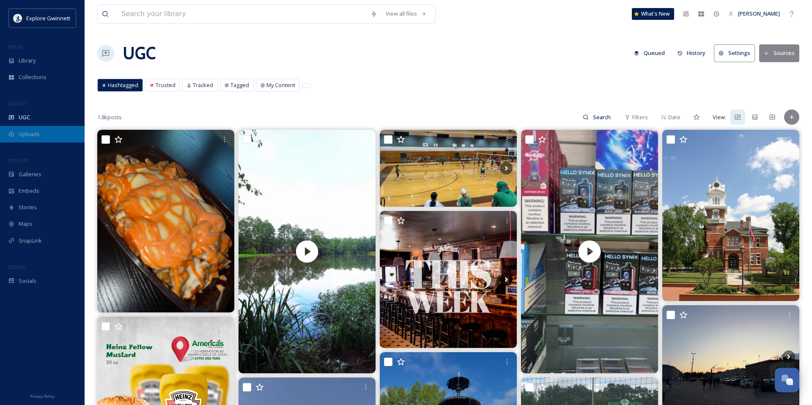
click at [32, 135] on span "Uploads" at bounding box center [29, 134] width 21 height 8
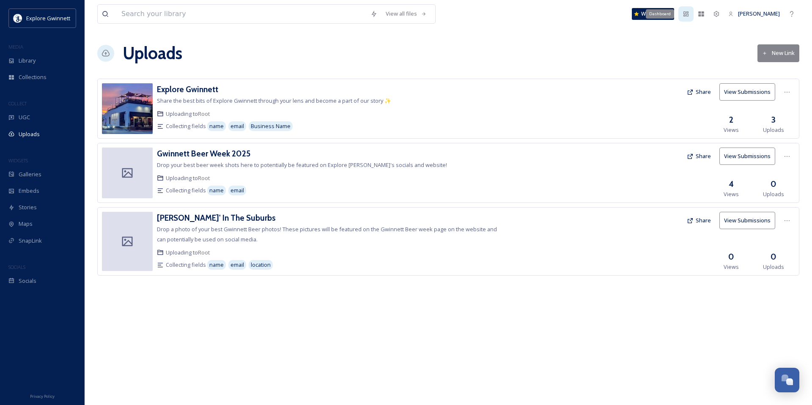
click at [689, 15] on icon at bounding box center [686, 13] width 5 height 5
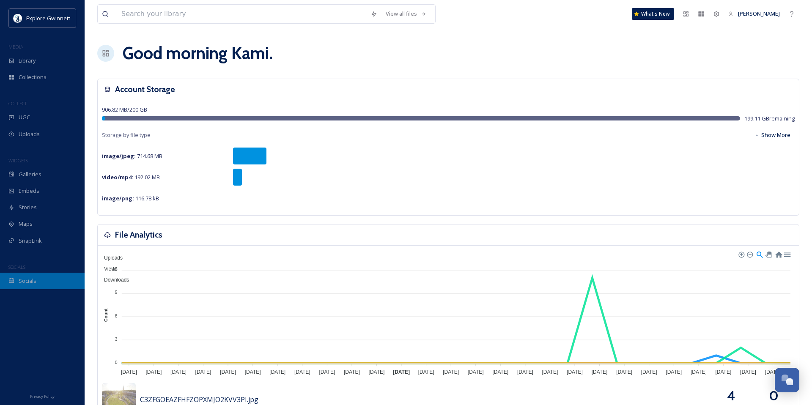
click at [30, 280] on span "Socials" at bounding box center [28, 281] width 18 height 8
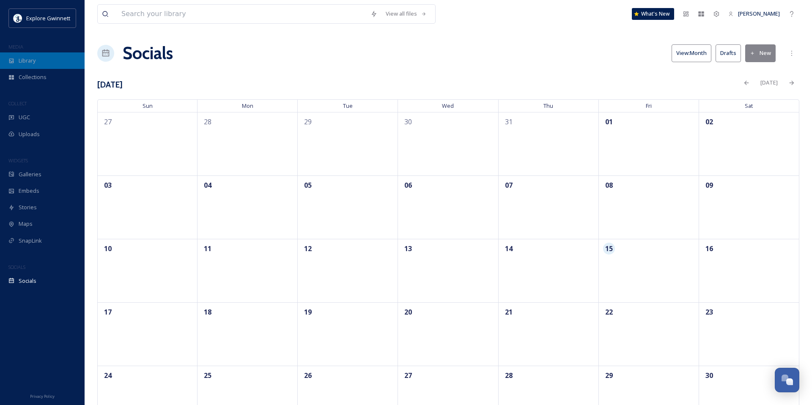
click at [17, 60] on div "Library" at bounding box center [42, 60] width 85 height 17
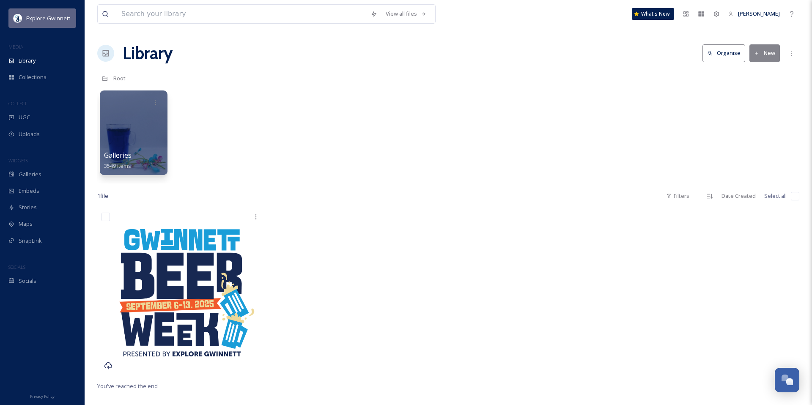
click at [42, 15] on span "Explore Gwinnett" at bounding box center [48, 18] width 44 height 8
click at [33, 132] on span "Uploads" at bounding box center [29, 134] width 21 height 8
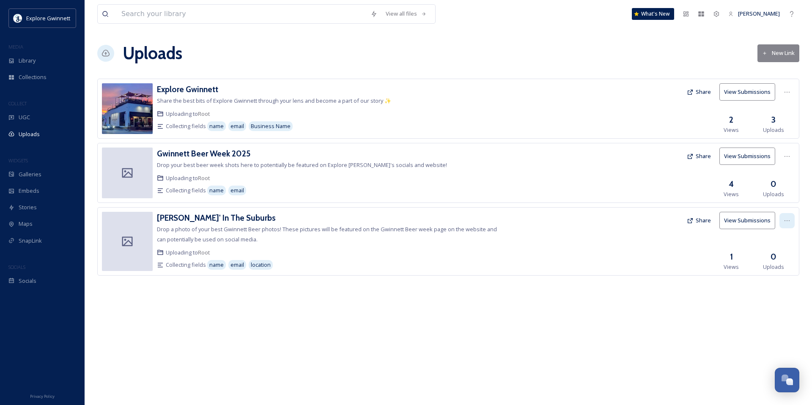
click at [787, 217] on icon at bounding box center [787, 220] width 7 height 7
click at [777, 254] on div "Edit" at bounding box center [778, 256] width 32 height 17
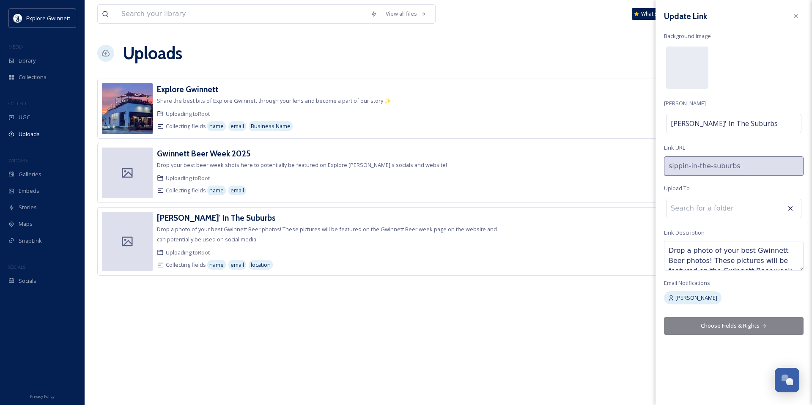
click at [729, 210] on input at bounding box center [713, 208] width 93 height 19
click at [717, 213] on input at bounding box center [713, 208] width 93 height 19
click at [718, 209] on input at bounding box center [713, 208] width 93 height 19
click at [752, 210] on div at bounding box center [733, 208] width 135 height 19
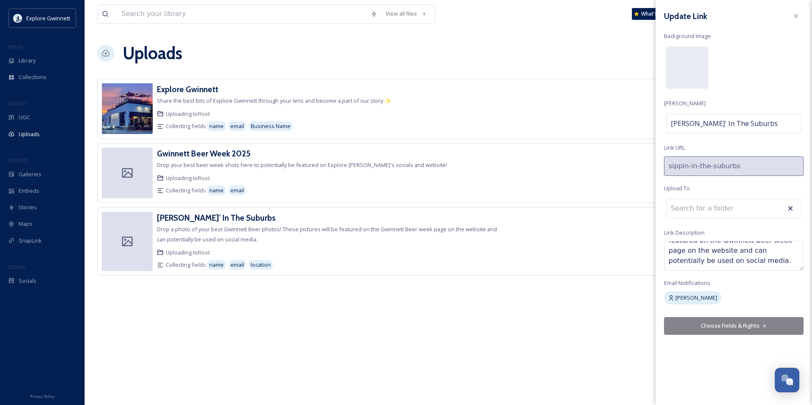
click at [752, 210] on div at bounding box center [733, 208] width 135 height 19
click at [751, 322] on button "Choose Fields & Rights" at bounding box center [734, 325] width 140 height 17
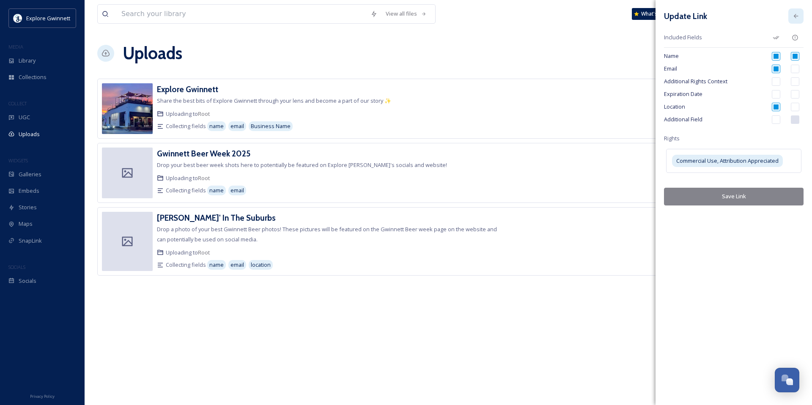
click at [797, 17] on icon at bounding box center [796, 16] width 7 height 7
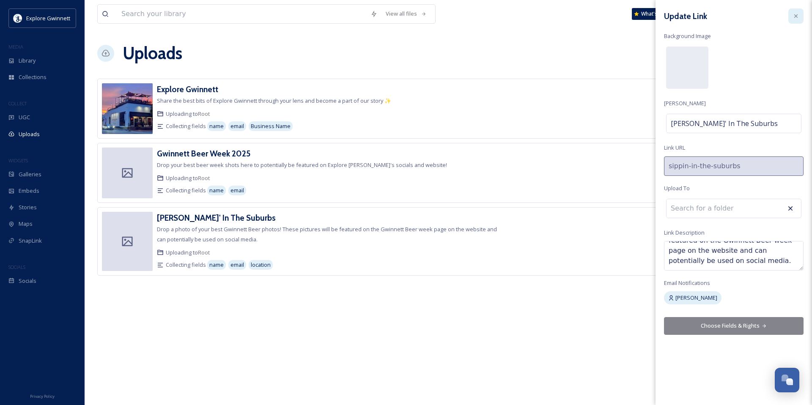
click at [798, 14] on icon at bounding box center [796, 16] width 7 height 7
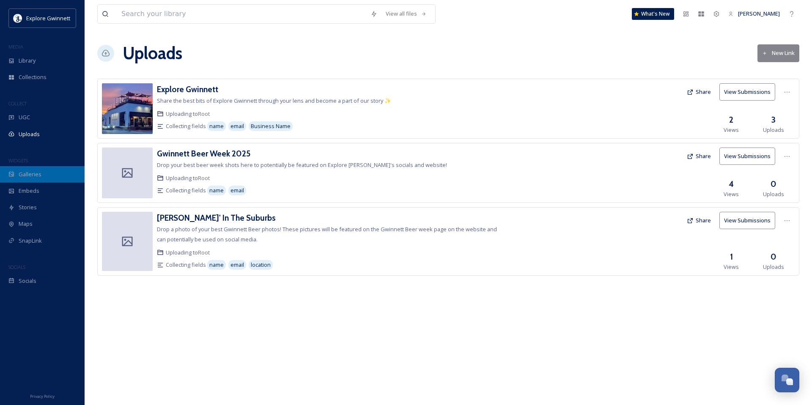
click at [37, 179] on div "Galleries" at bounding box center [42, 174] width 85 height 17
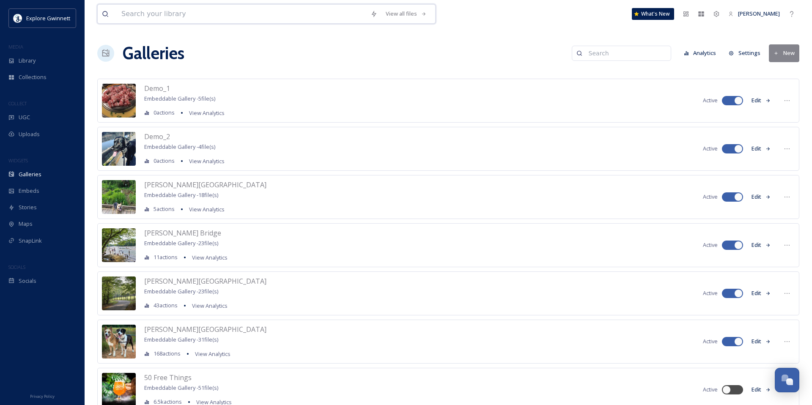
click at [215, 13] on input at bounding box center [241, 14] width 249 height 19
type input "beer"
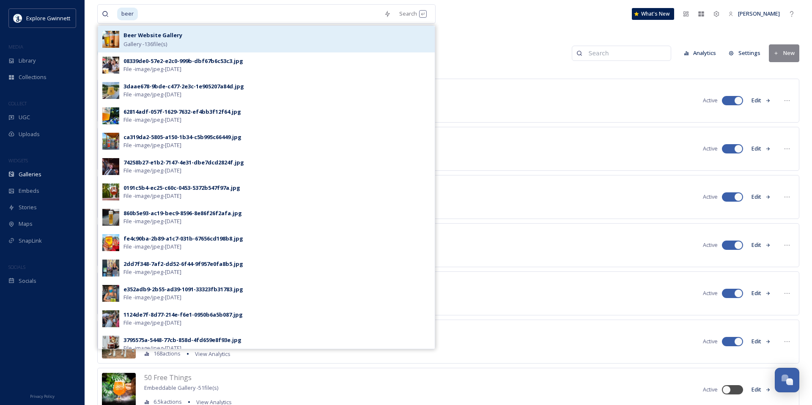
click at [282, 35] on div "Beer Website Gallery Gallery - 136 file(s)" at bounding box center [277, 39] width 307 height 18
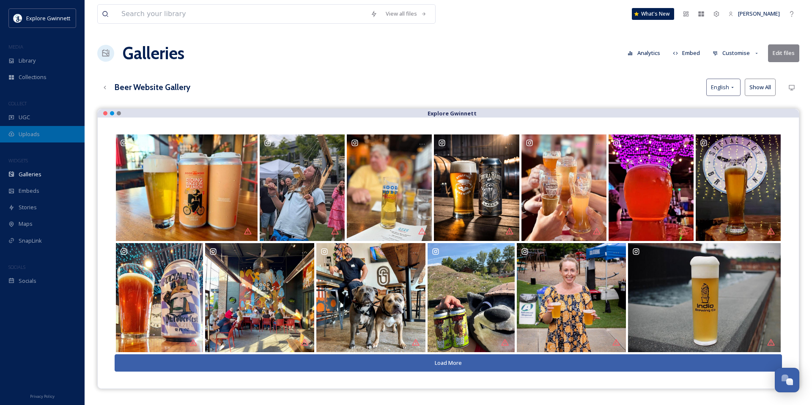
click at [29, 133] on span "Uploads" at bounding box center [29, 134] width 21 height 8
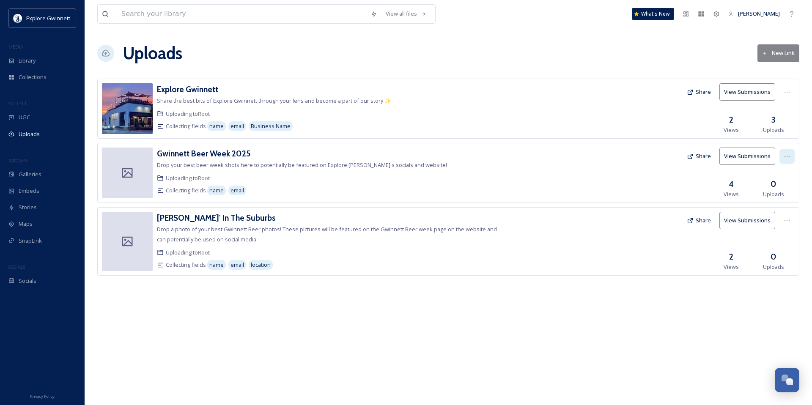
click at [784, 153] on icon at bounding box center [787, 156] width 7 height 7
click at [784, 174] on span "View Link" at bounding box center [779, 175] width 24 height 8
